Goal: Check status: Check status

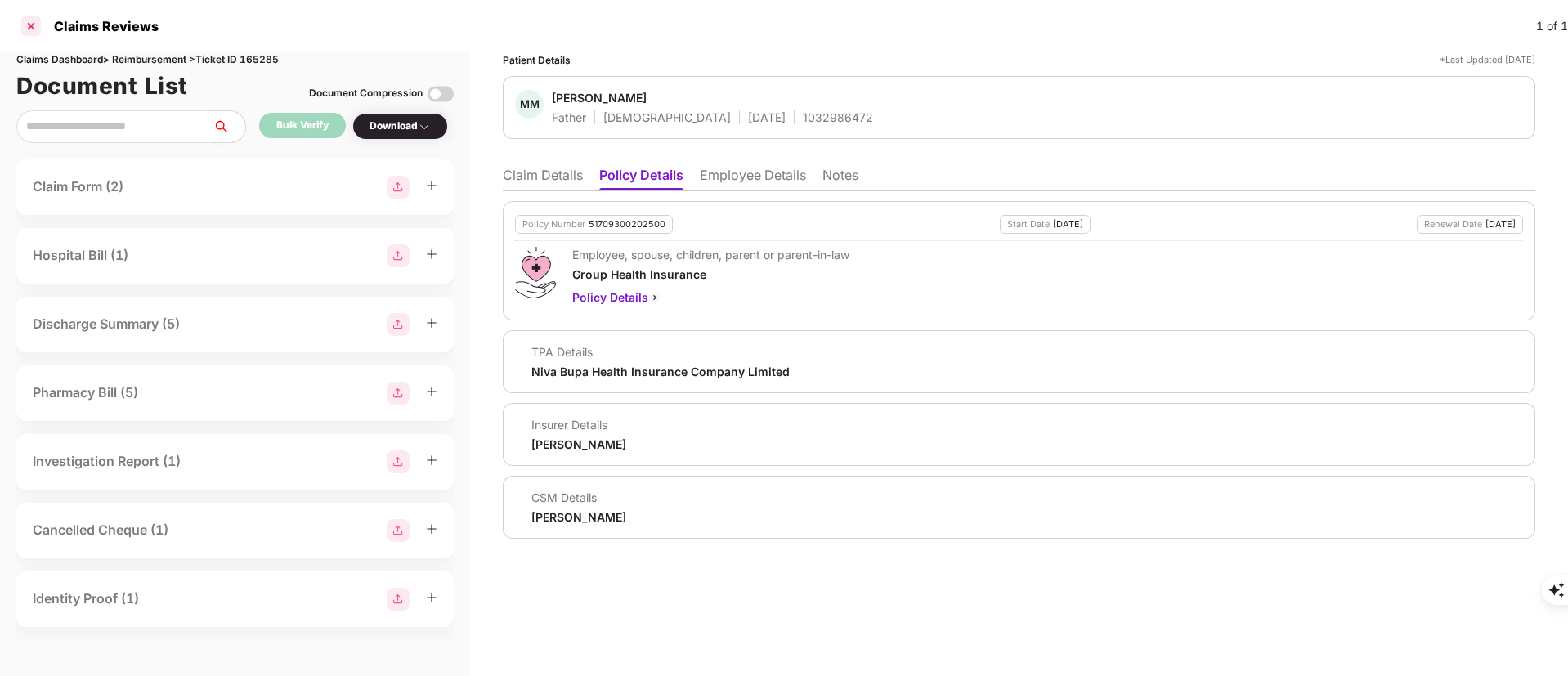
click at [26, 18] on div at bounding box center [30, 25] width 26 height 26
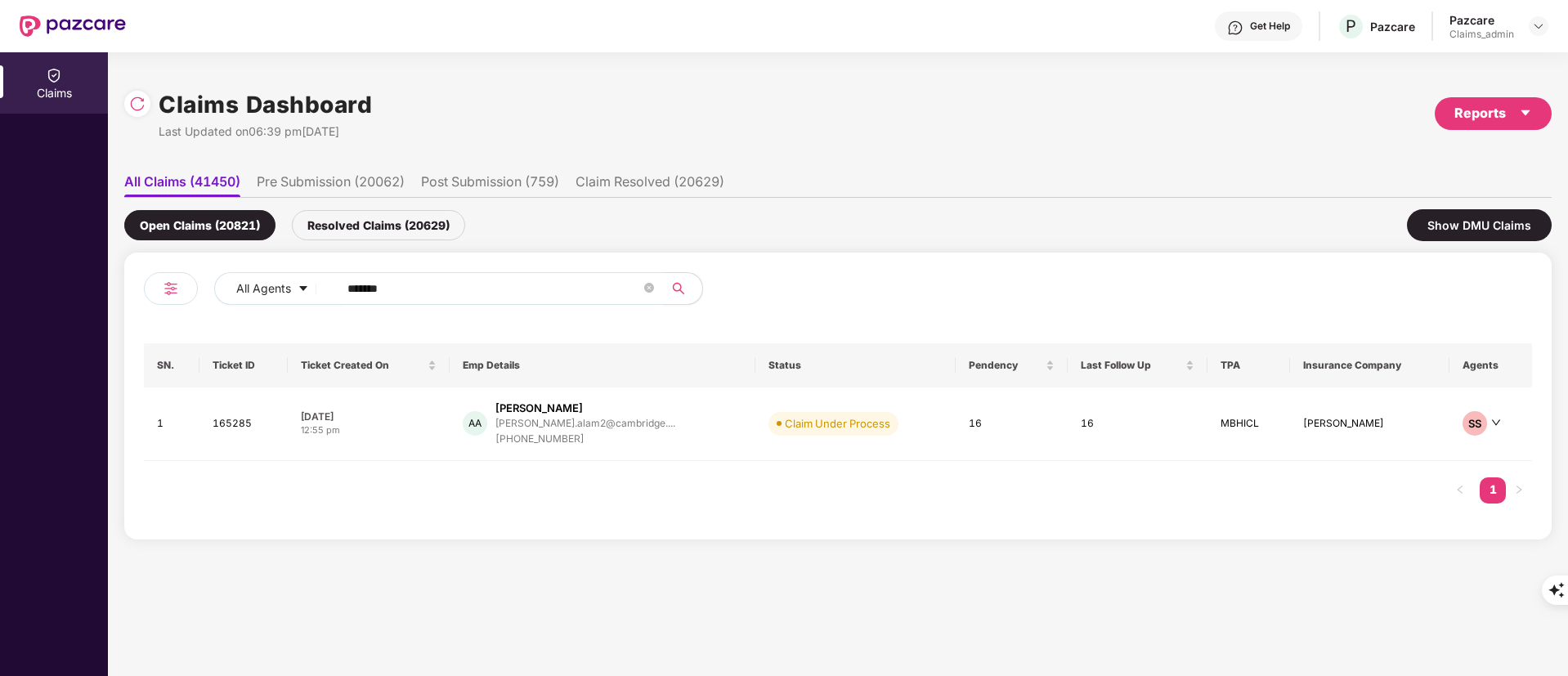
drag, startPoint x: 432, startPoint y: 292, endPoint x: 134, endPoint y: 291, distance: 298.0
click at [96, 292] on div "Claims Claims Dashboard Last Updated on 06:39 pm[DATE] Reports All Claims (4145…" at bounding box center [784, 364] width 1568 height 623
paste input "text"
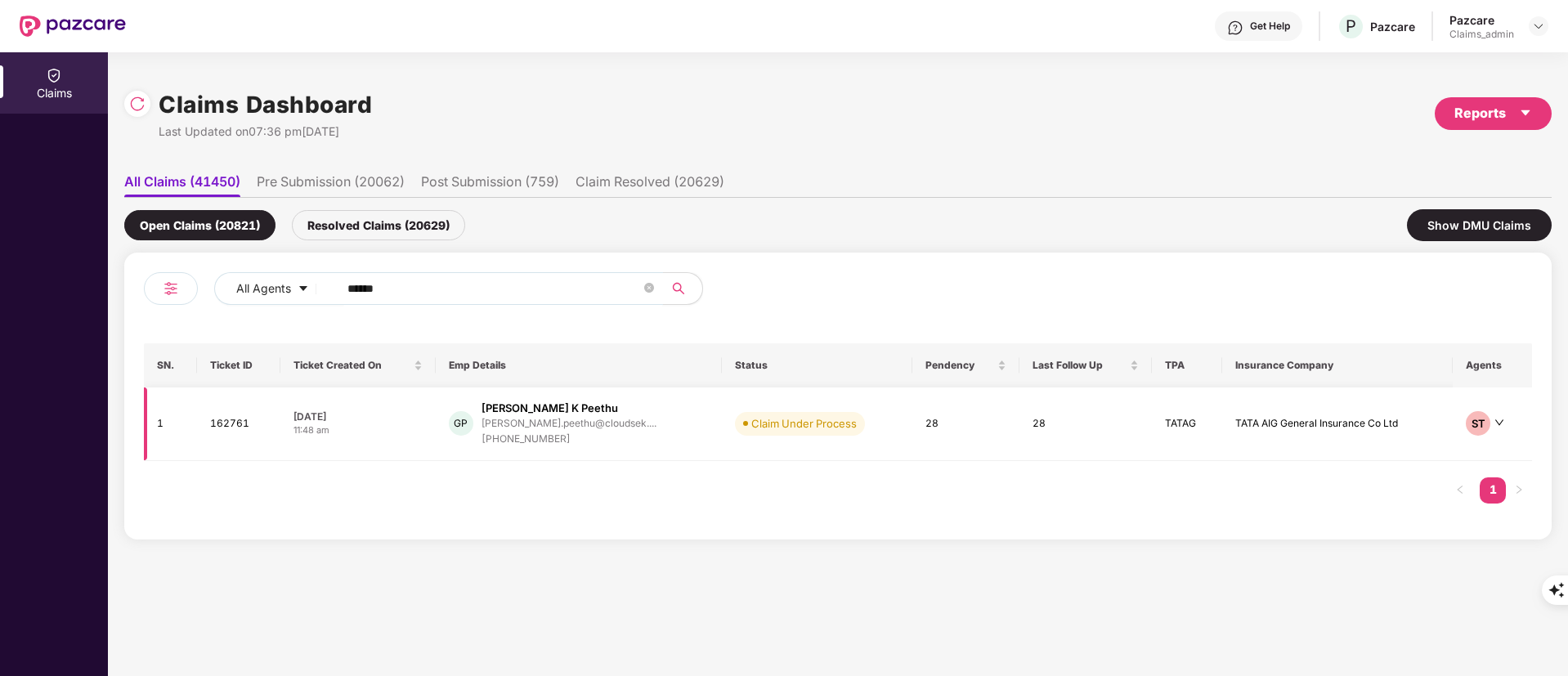
type input "******"
click at [613, 434] on div "[PHONE_NUMBER]" at bounding box center [569, 439] width 175 height 16
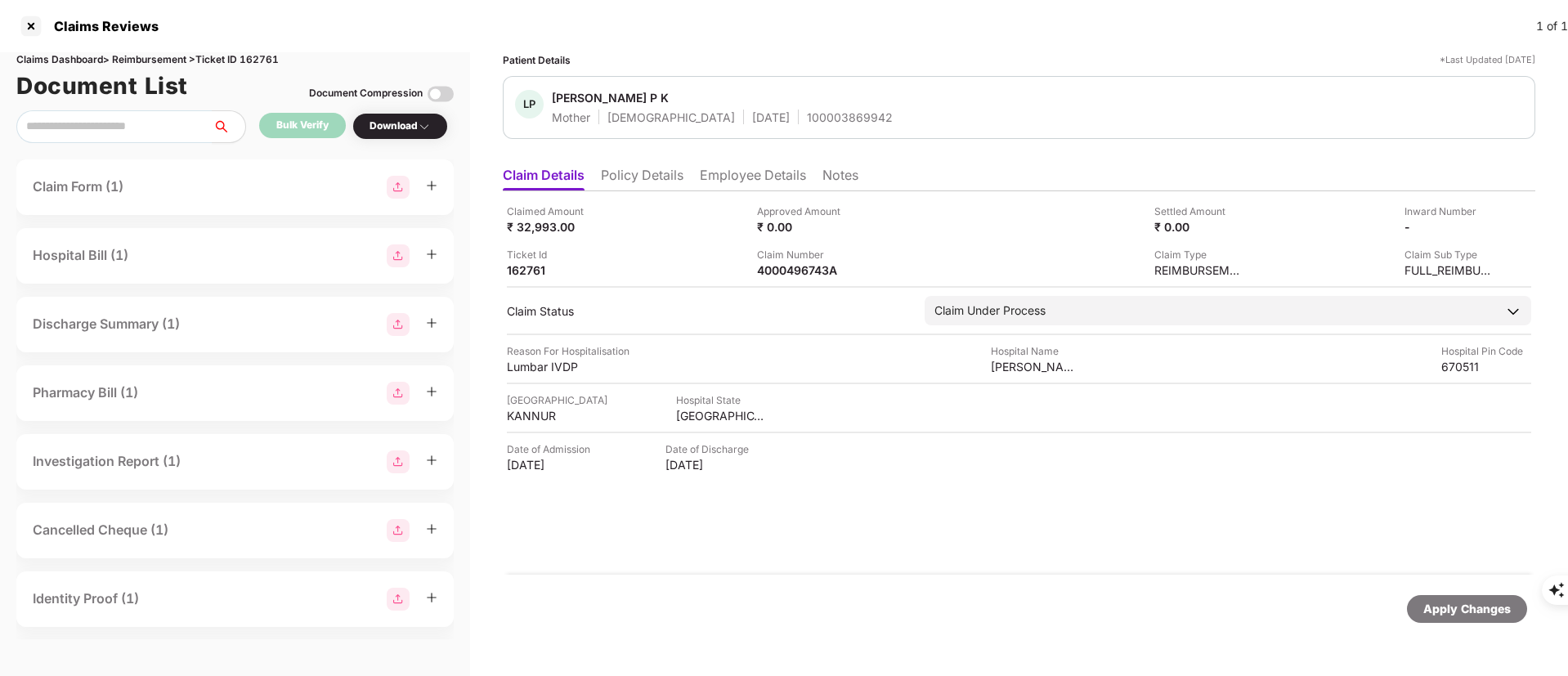
click at [644, 169] on li "Policy Details" at bounding box center [642, 178] width 83 height 23
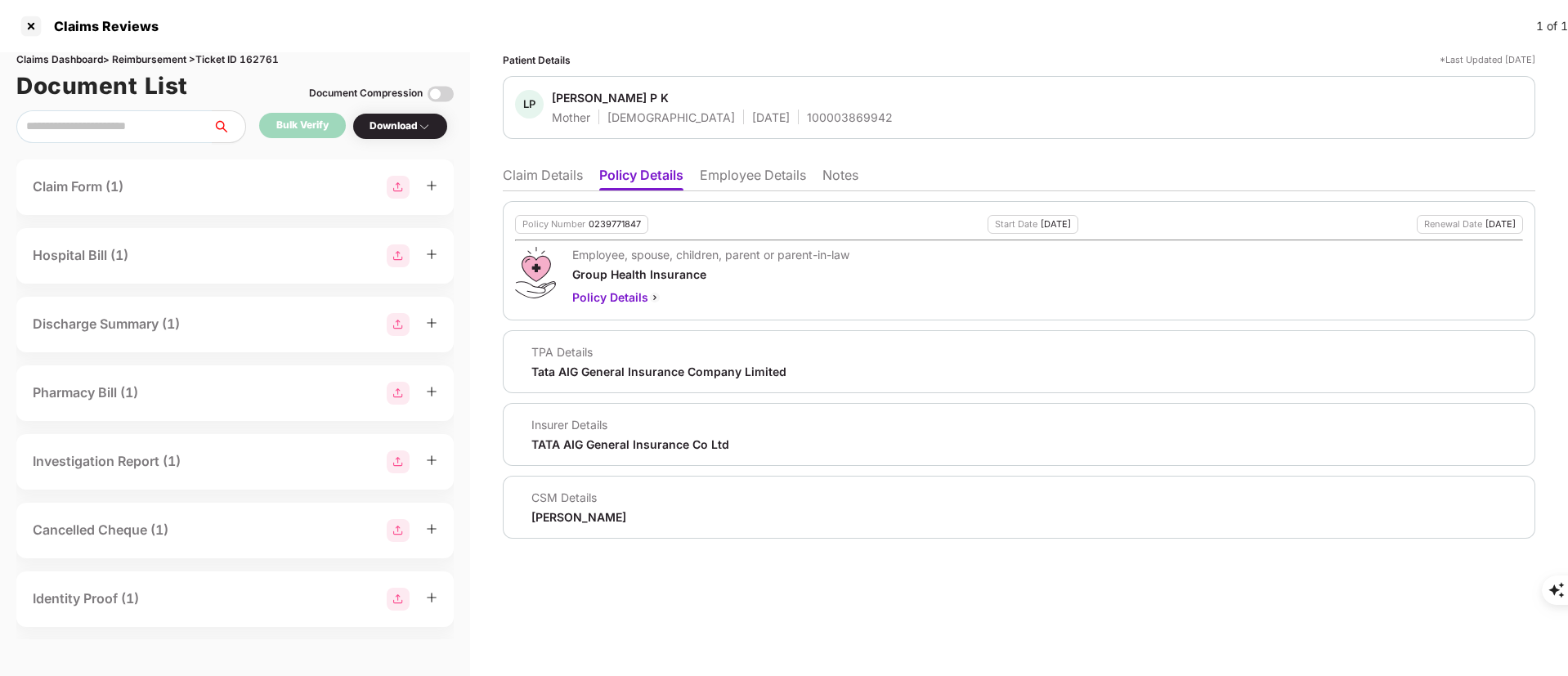
click at [754, 175] on li "Employee Details" at bounding box center [752, 178] width 106 height 23
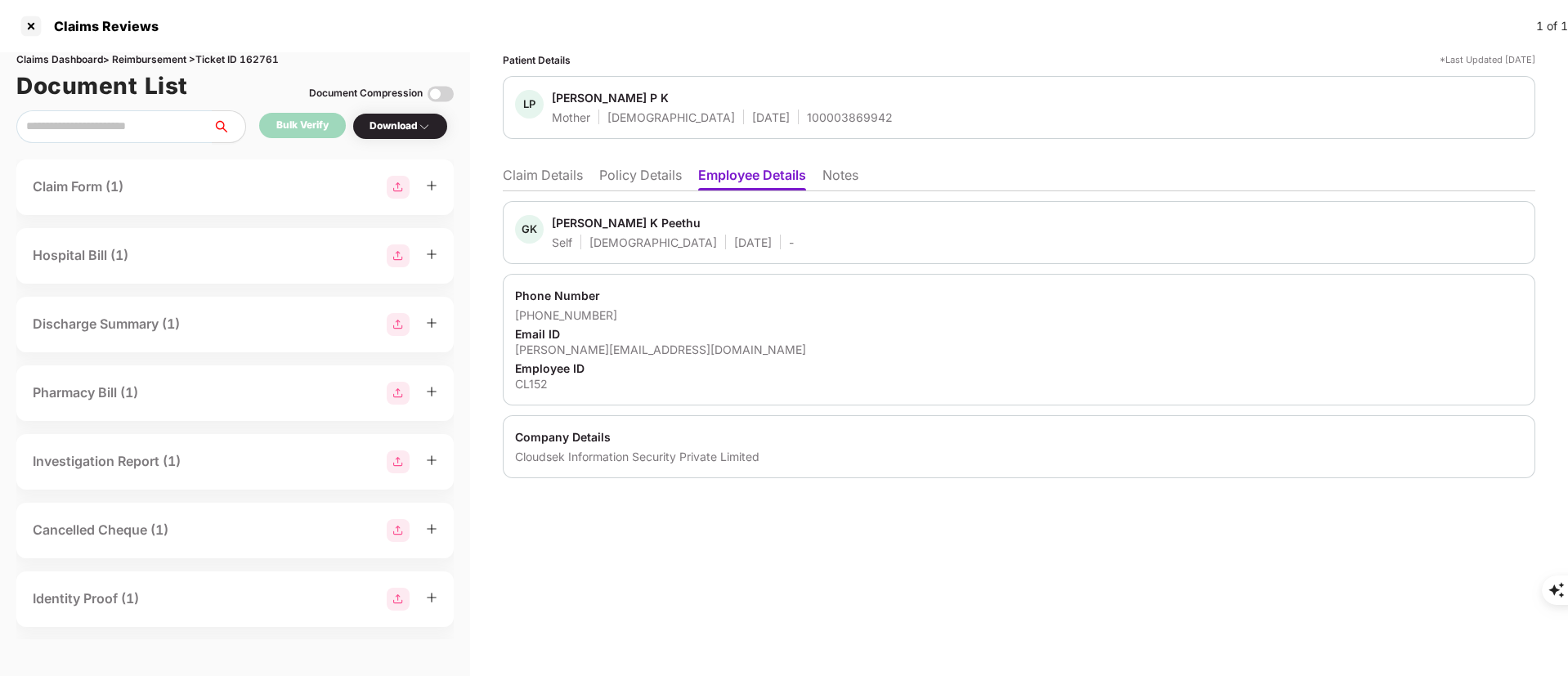
click at [662, 174] on li "Policy Details" at bounding box center [640, 178] width 83 height 23
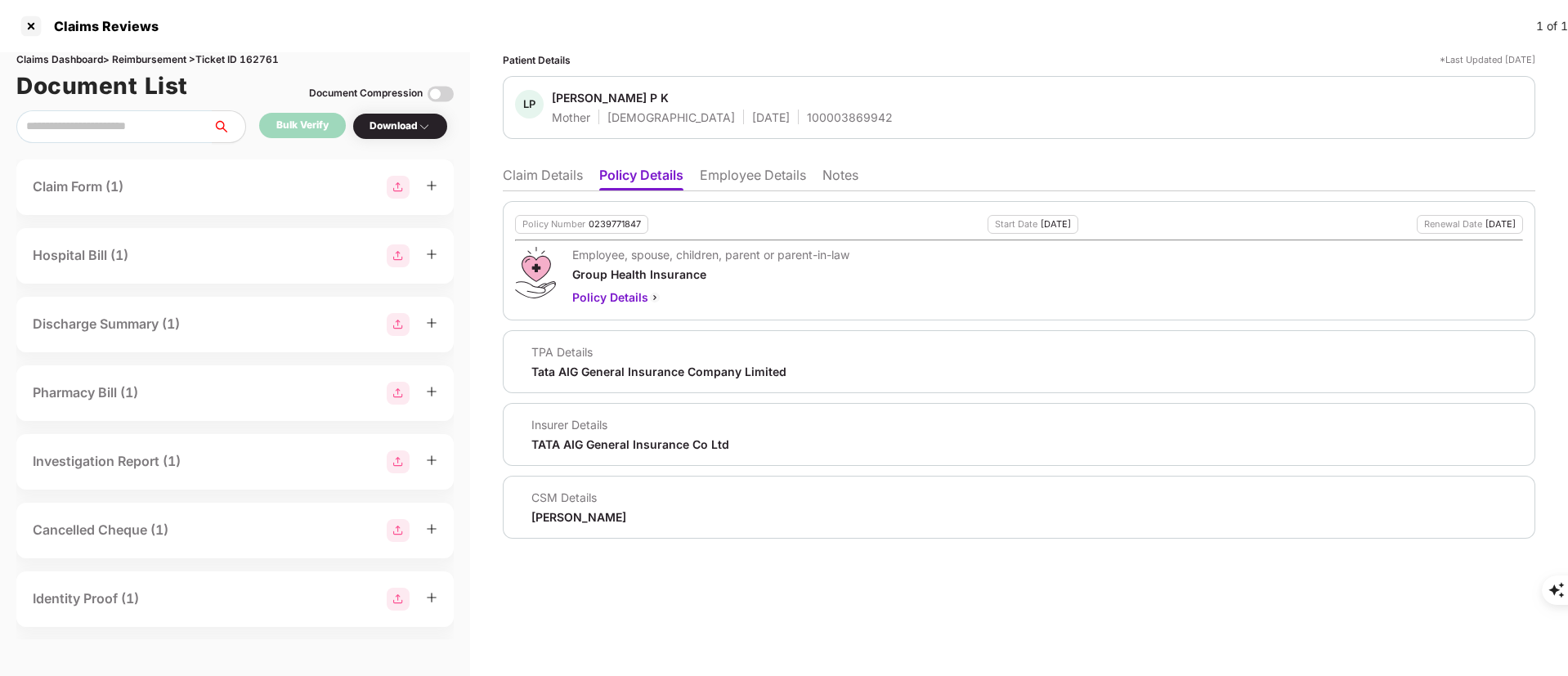
click at [563, 175] on li "Claim Details" at bounding box center [543, 178] width 80 height 23
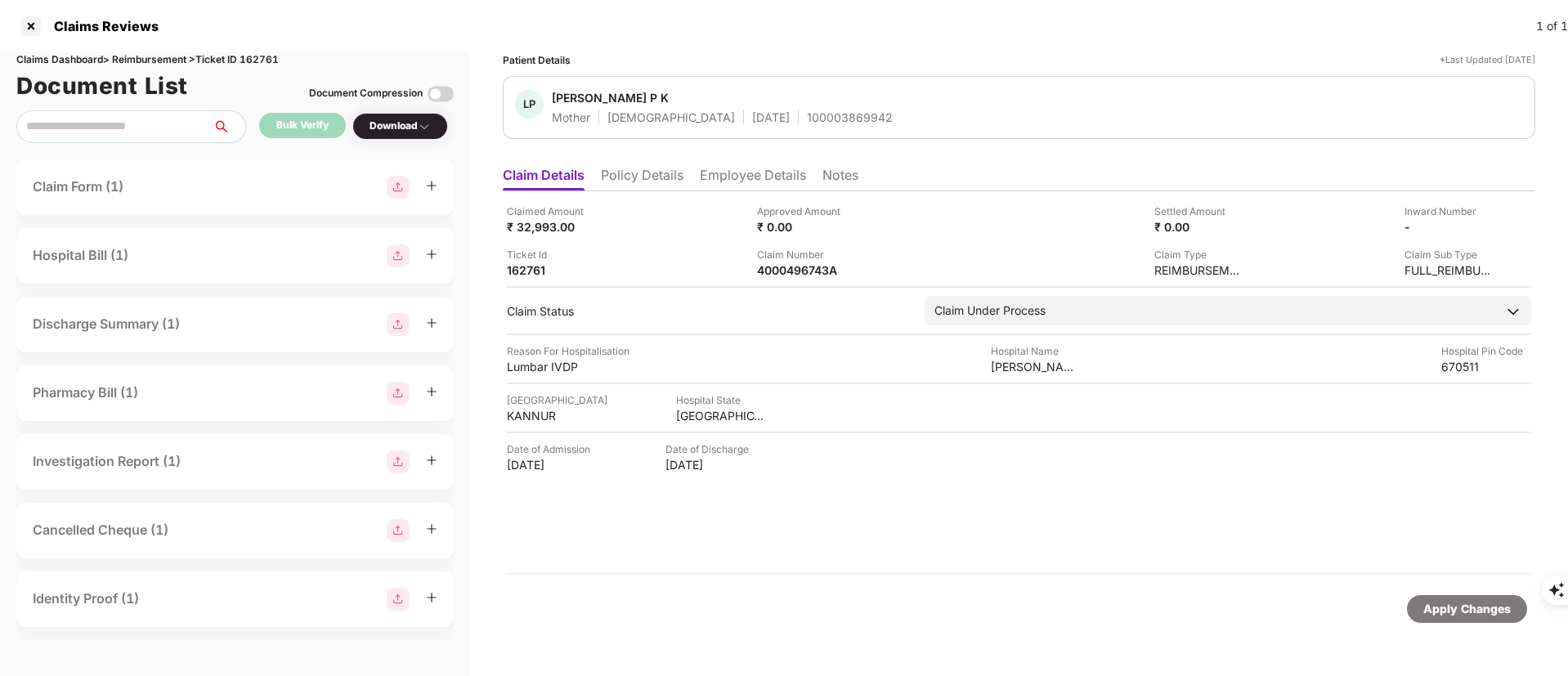
click at [629, 175] on li "Policy Details" at bounding box center [642, 178] width 83 height 23
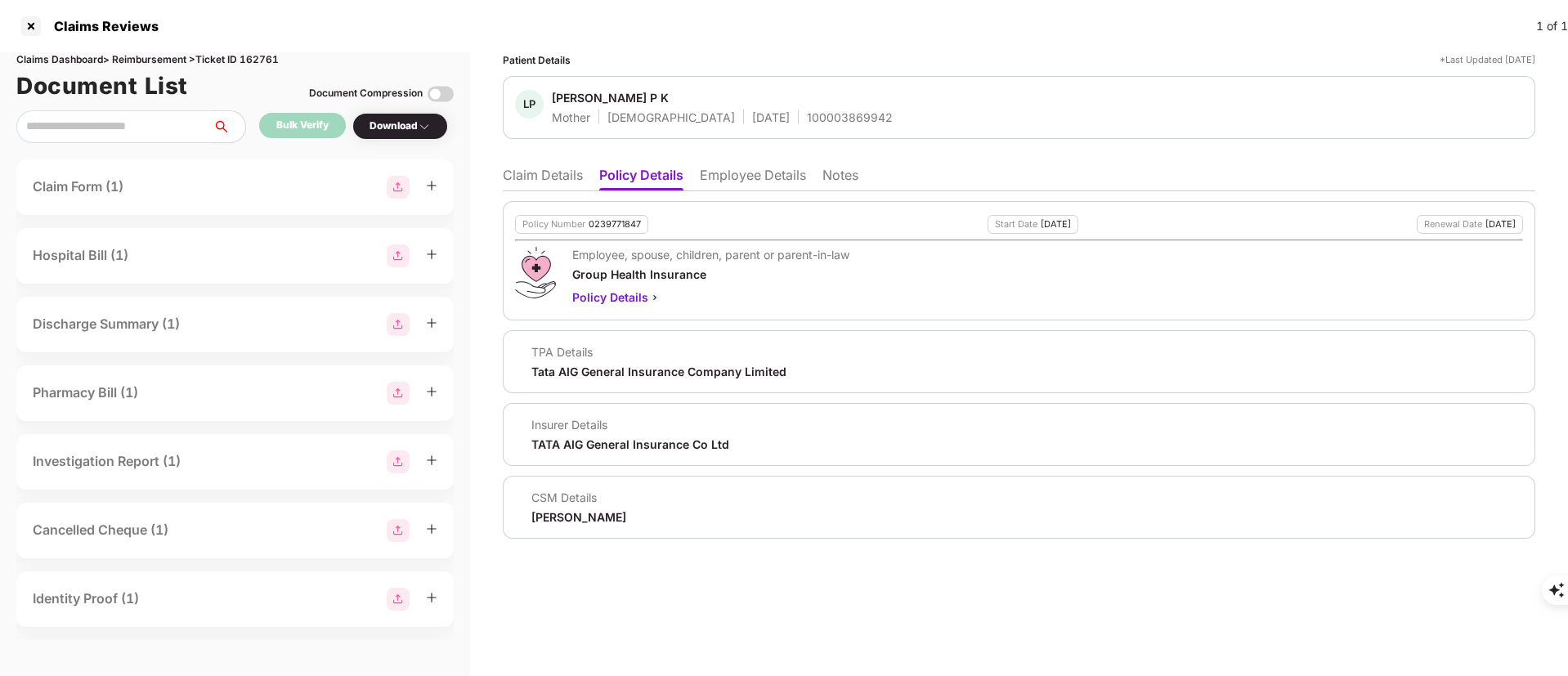
click at [720, 183] on li "Employee Details" at bounding box center [752, 178] width 106 height 23
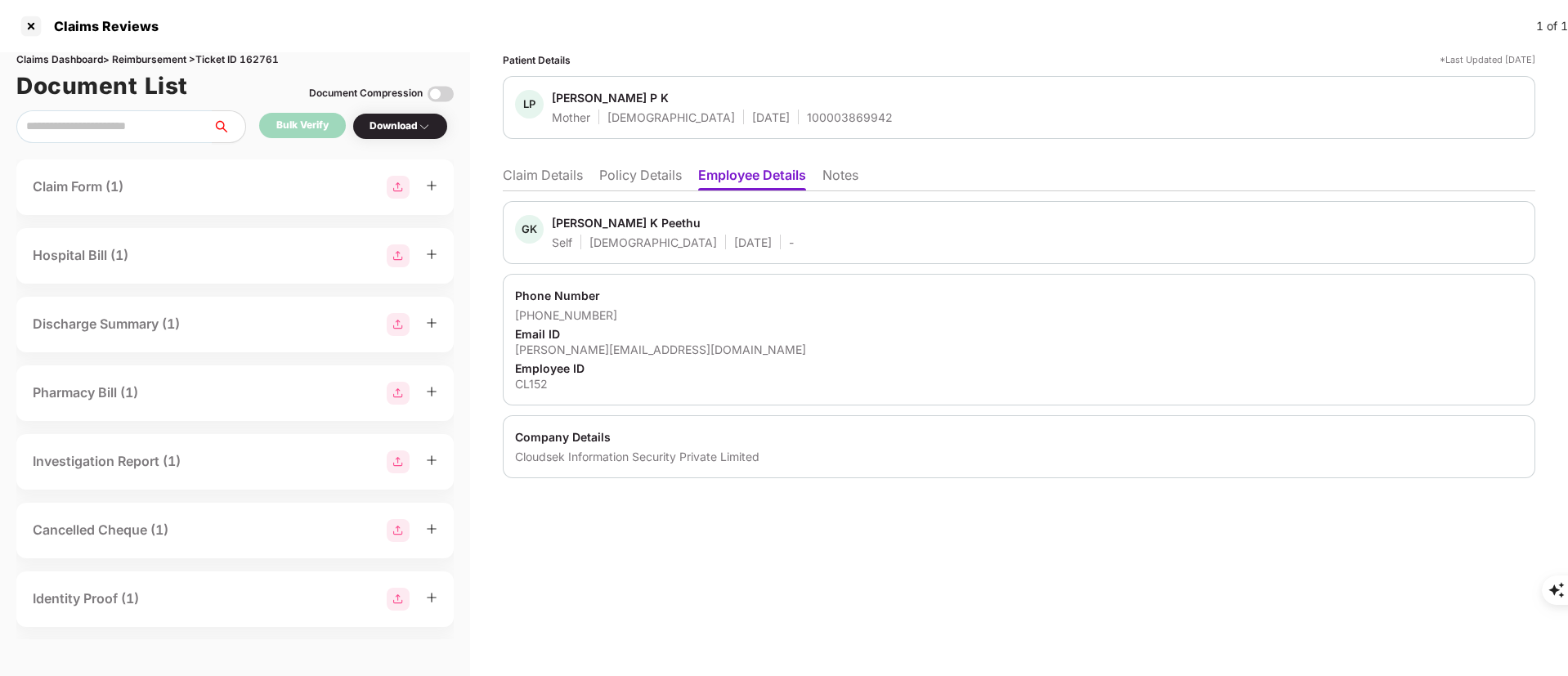
click at [584, 460] on div "Cloudsek Information Security Private Limited" at bounding box center [1019, 457] width 1008 height 16
copy div "Cloudsek Information Security Private Limited"
